Goal: Ask a question

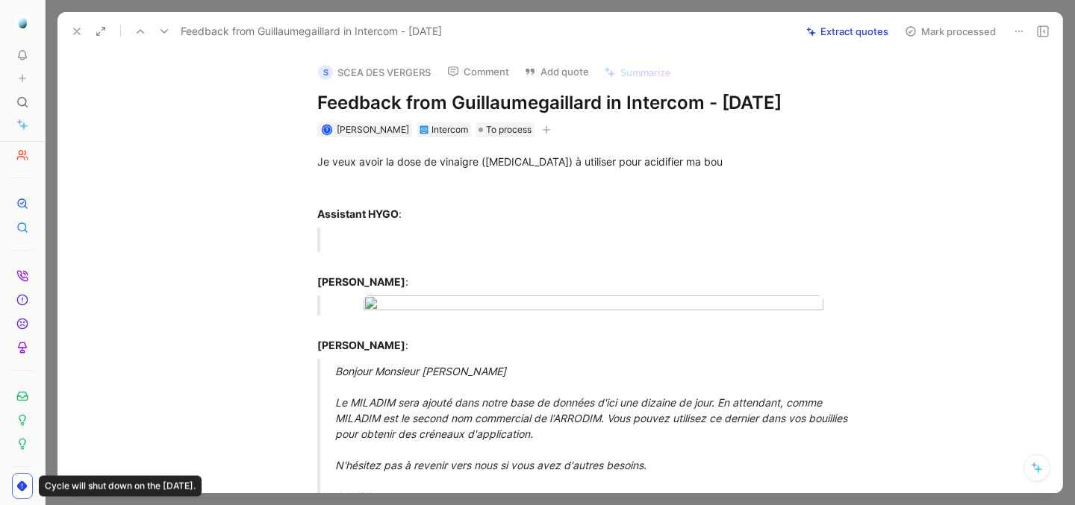
scroll to position [1101, 0]
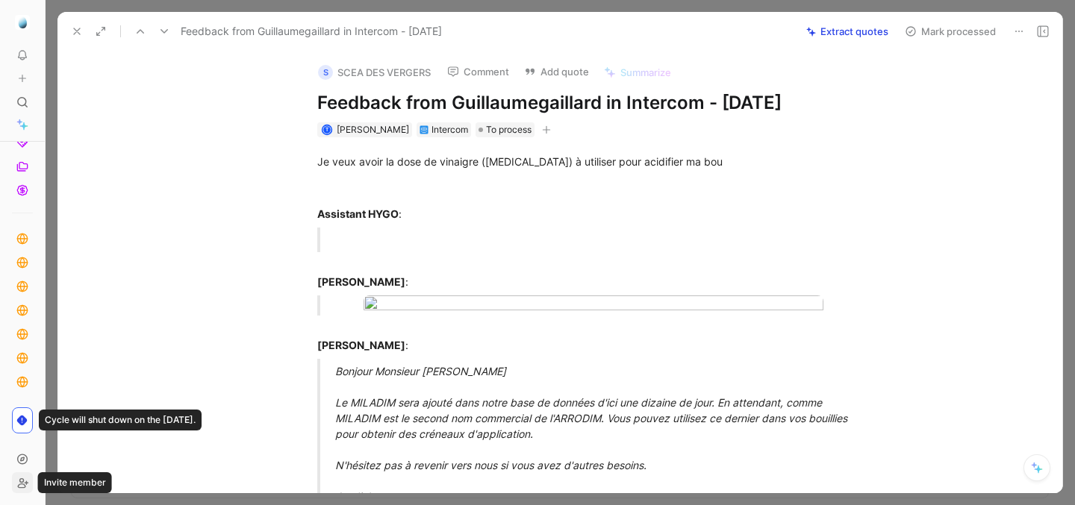
click at [22, 487] on use at bounding box center [23, 483] width 10 height 9
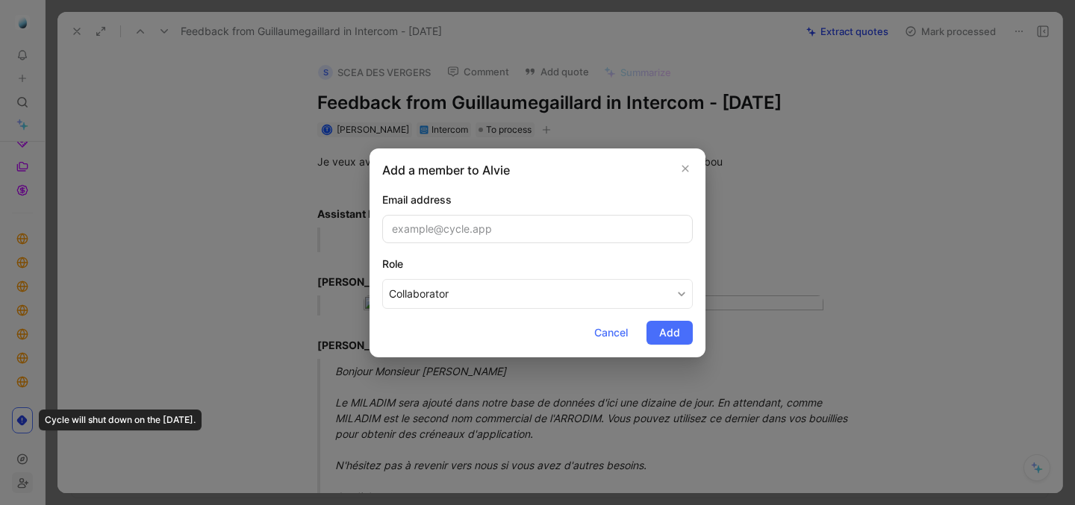
click at [22, 487] on div at bounding box center [537, 252] width 1075 height 505
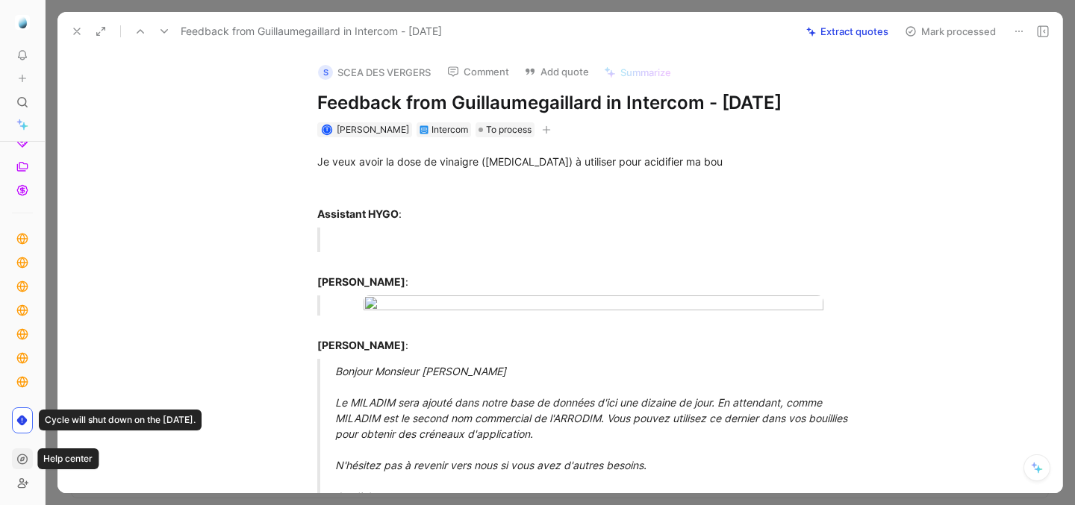
click at [22, 460] on use at bounding box center [23, 459] width 10 height 10
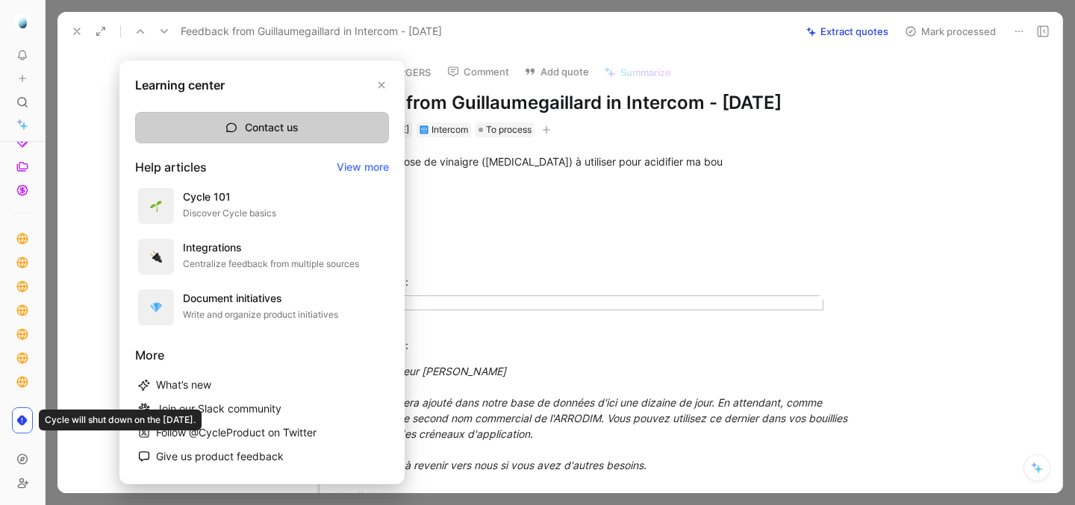
click at [233, 128] on icon at bounding box center [231, 128] width 12 height 12
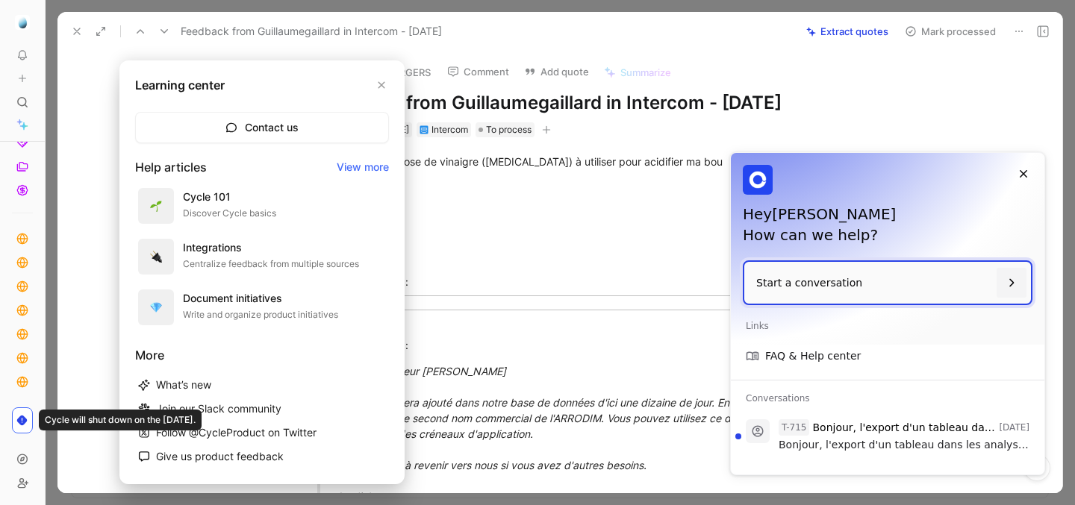
click at [872, 260] on div "Hey [PERSON_NAME] How can we help?" at bounding box center [887, 206] width 313 height 107
click at [883, 285] on p "Start a conversation" at bounding box center [872, 283] width 237 height 43
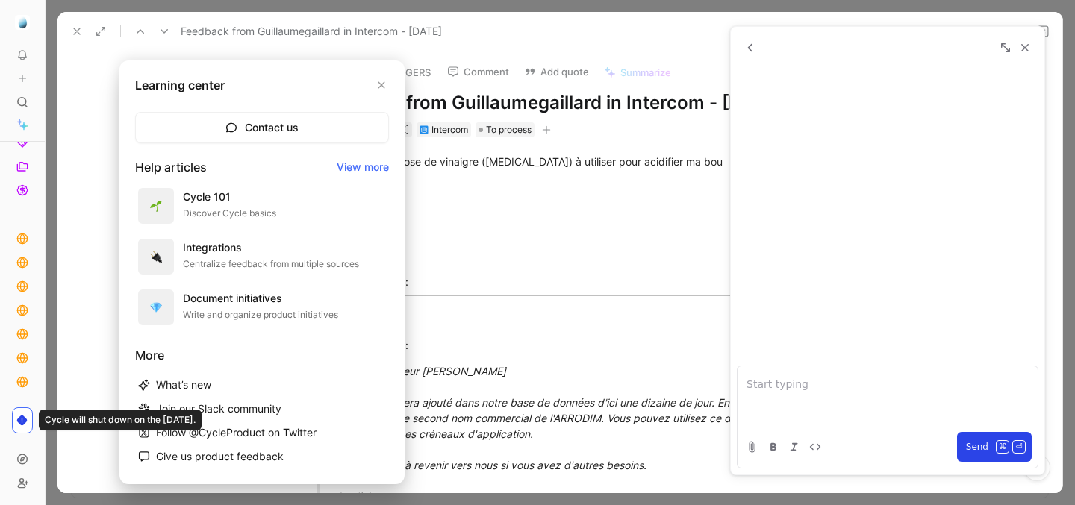
click at [819, 386] on p at bounding box center [887, 384] width 282 height 18
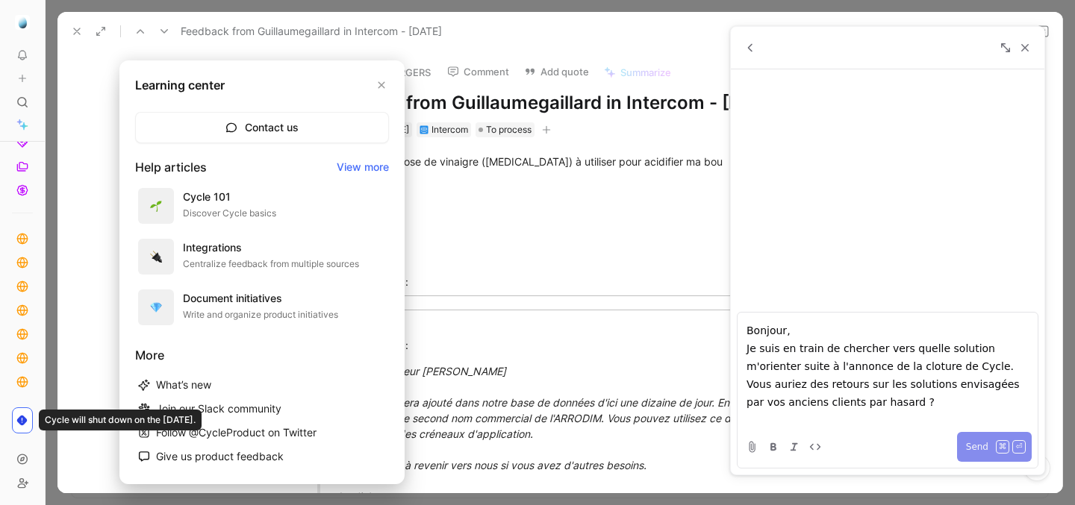
click at [974, 434] on button "Send ⌘ ⏎" at bounding box center [994, 447] width 75 height 30
